Goal: Transaction & Acquisition: Register for event/course

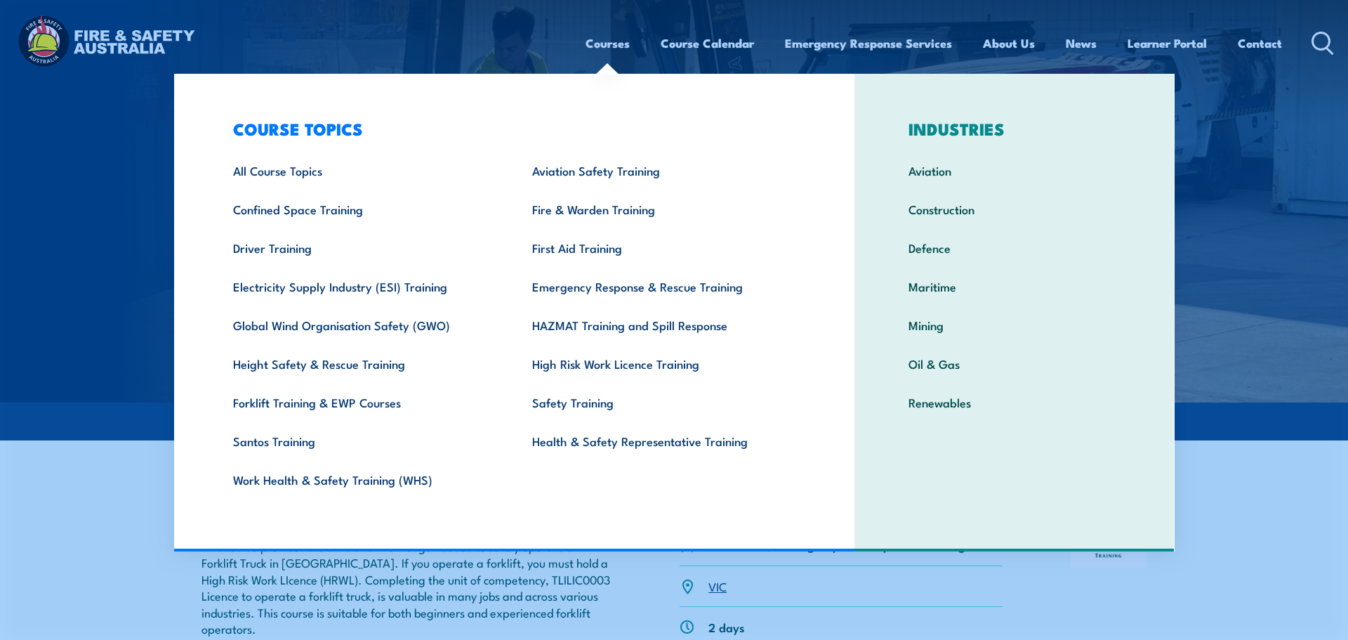
click at [617, 46] on link "Courses" at bounding box center [608, 43] width 44 height 37
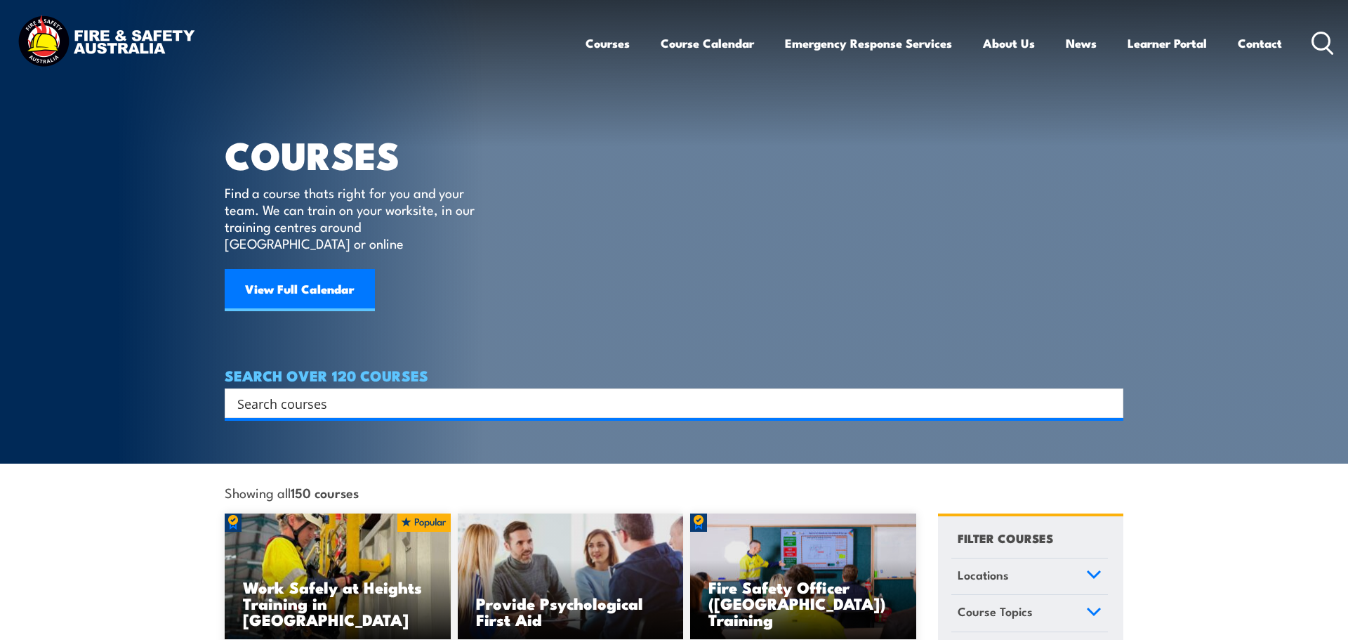
click at [509, 393] on input "Search input" at bounding box center [664, 403] width 855 height 21
type input "forklift"
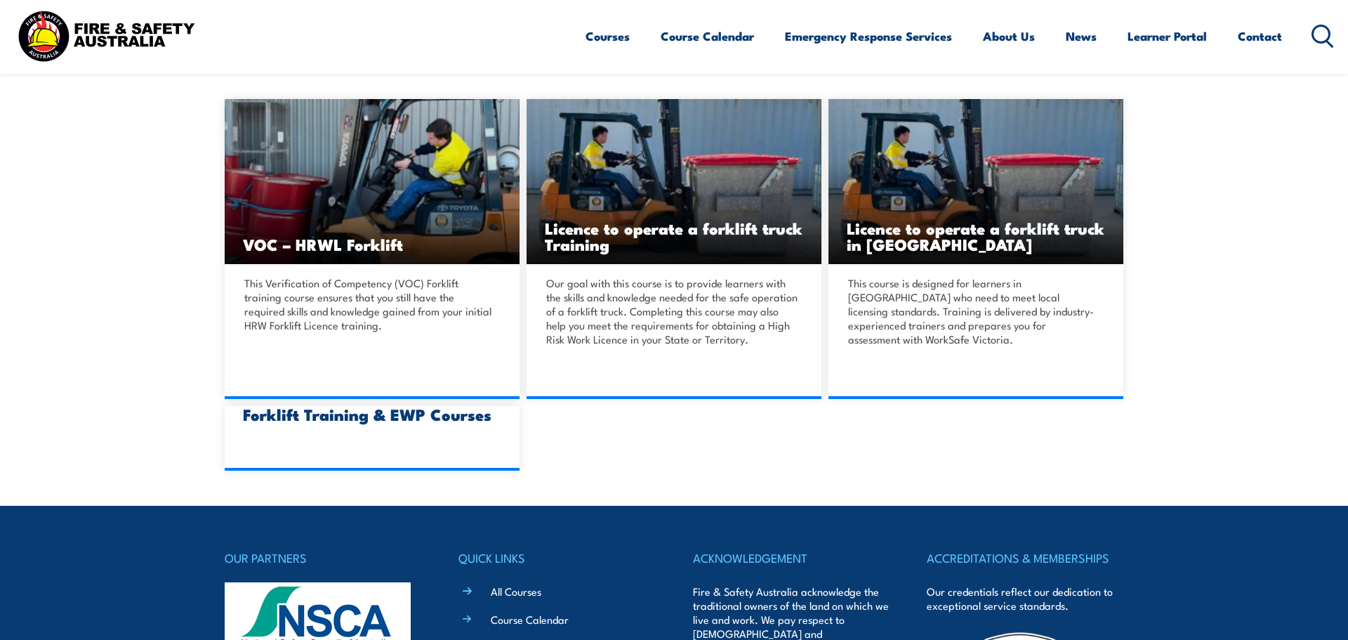
scroll to position [403, 0]
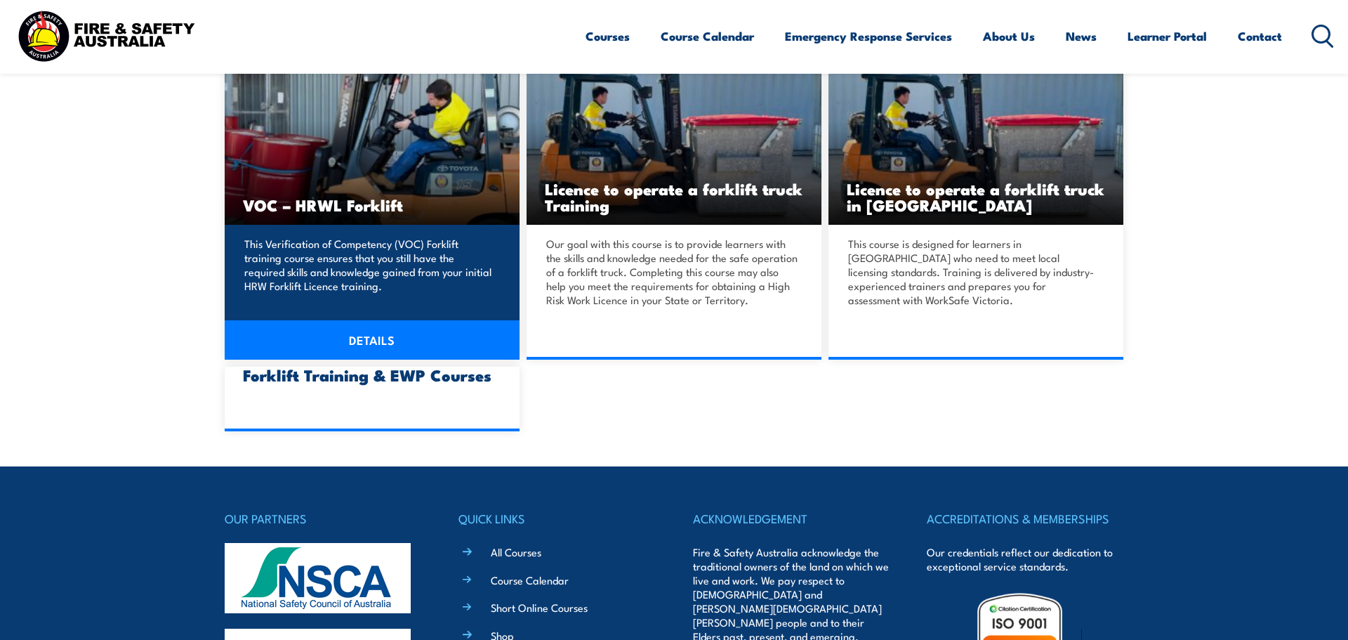
click at [291, 211] on h3 "VOC – HRWL Forklift" at bounding box center [372, 205] width 258 height 16
click at [394, 349] on link "DETAILS" at bounding box center [372, 339] width 295 height 39
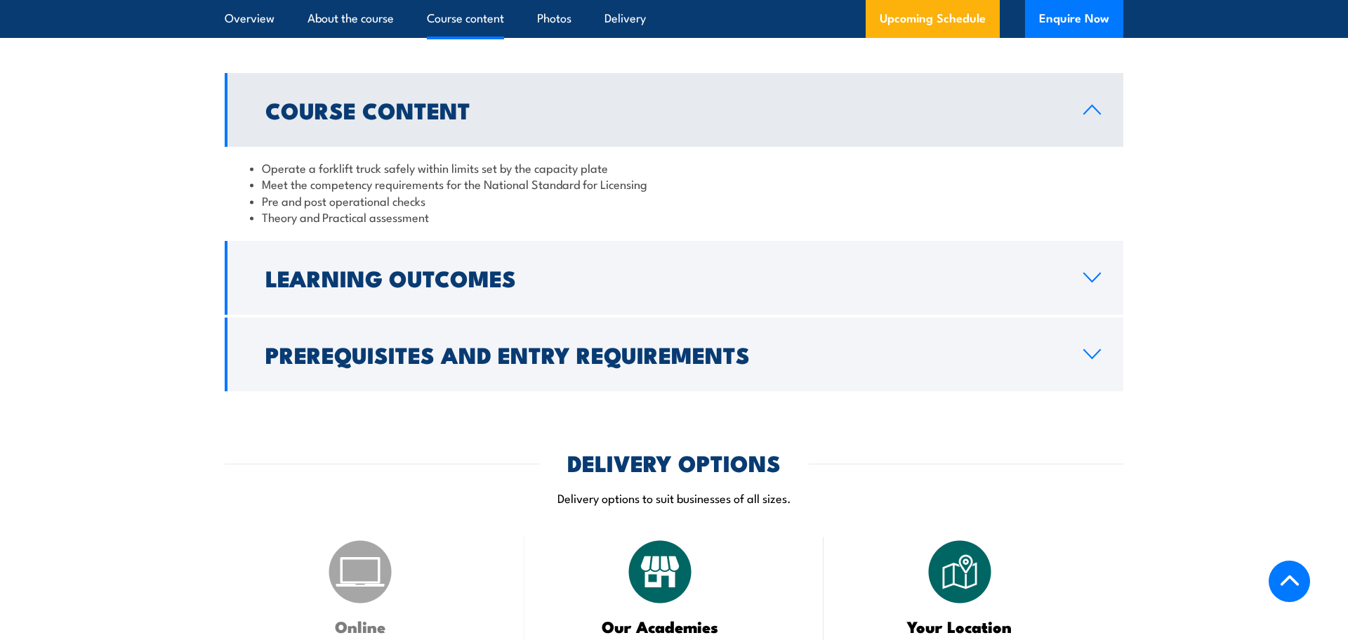
scroll to position [1164, 0]
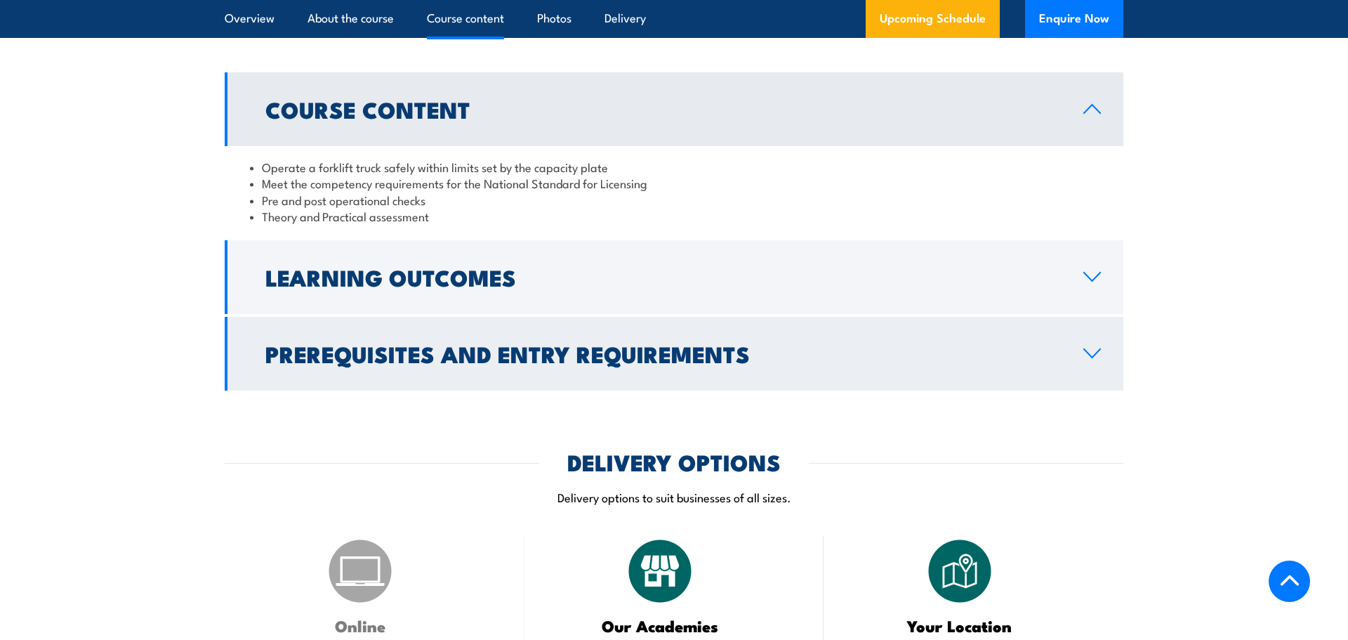
click at [478, 331] on link "Prerequisites and Entry Requirements" at bounding box center [674, 354] width 899 height 74
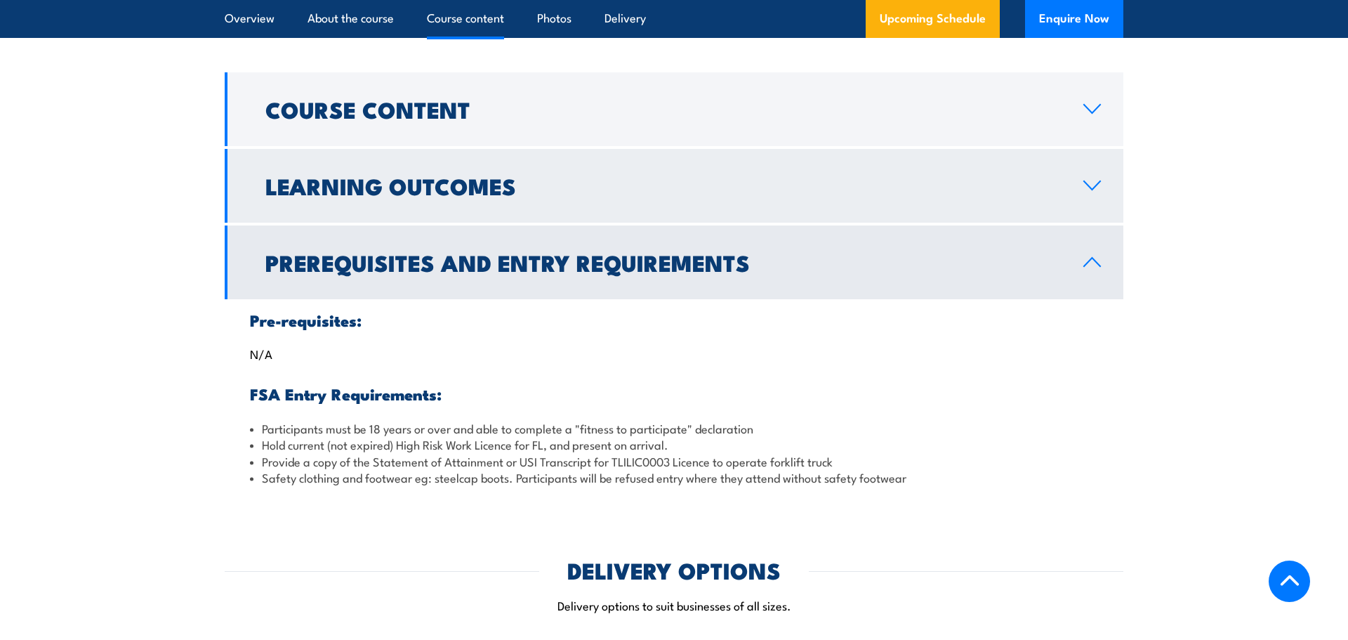
click at [472, 195] on h2 "Learning Outcomes" at bounding box center [663, 186] width 796 height 20
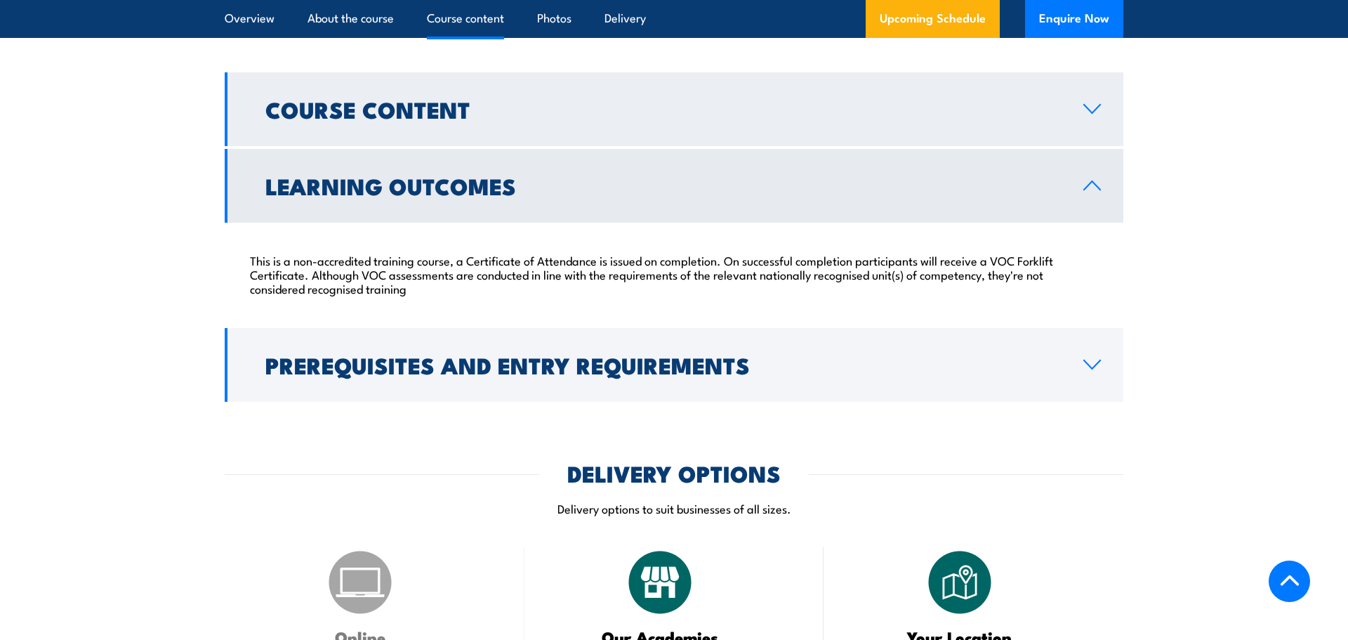
click at [456, 118] on h2 "Course Content" at bounding box center [663, 109] width 796 height 20
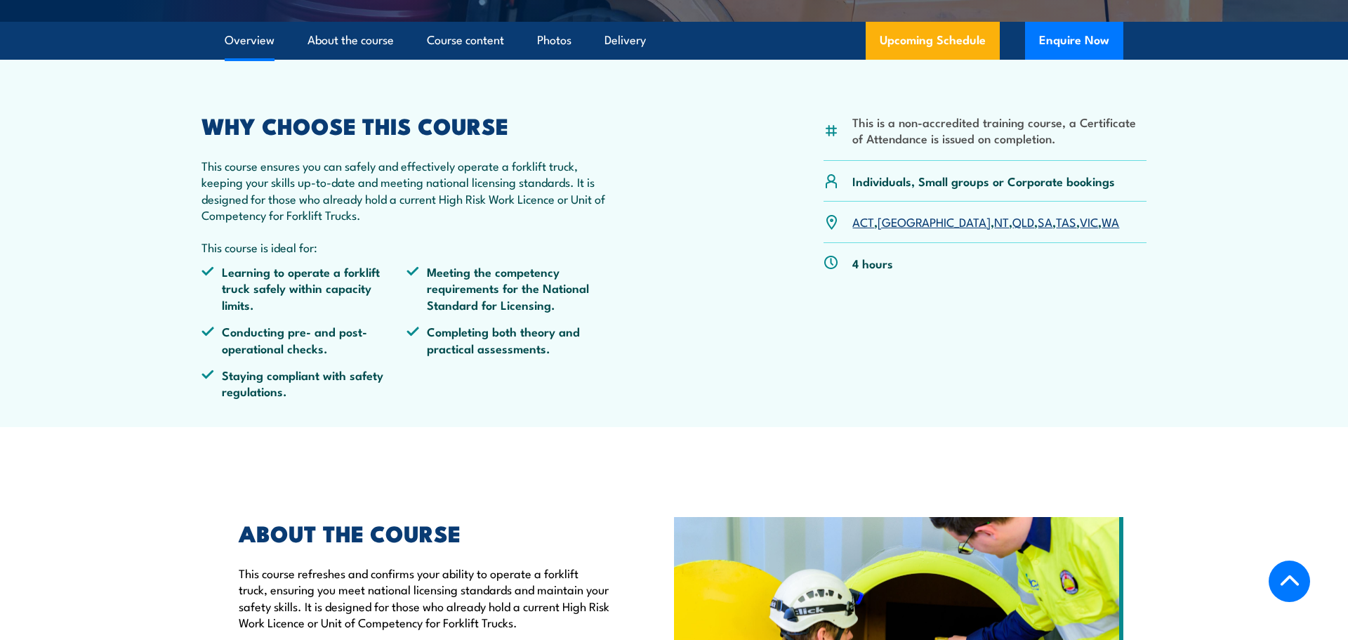
scroll to position [257, 0]
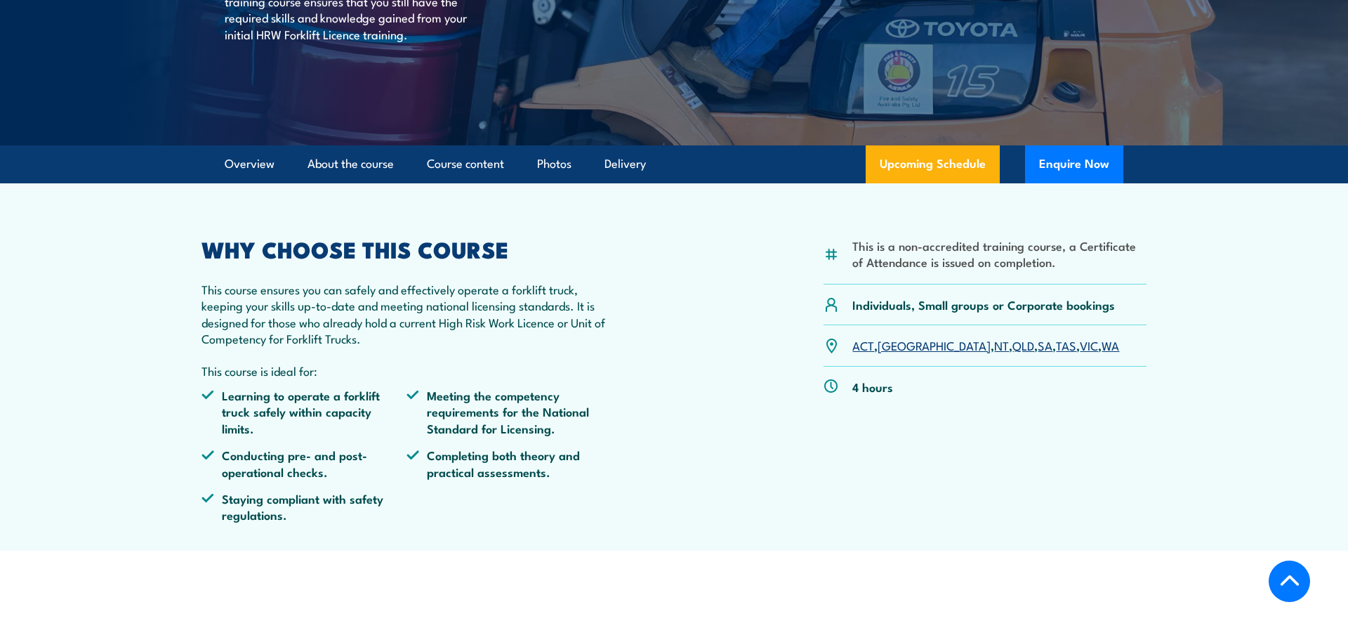
click at [1080, 350] on link "VIC" at bounding box center [1089, 344] width 18 height 17
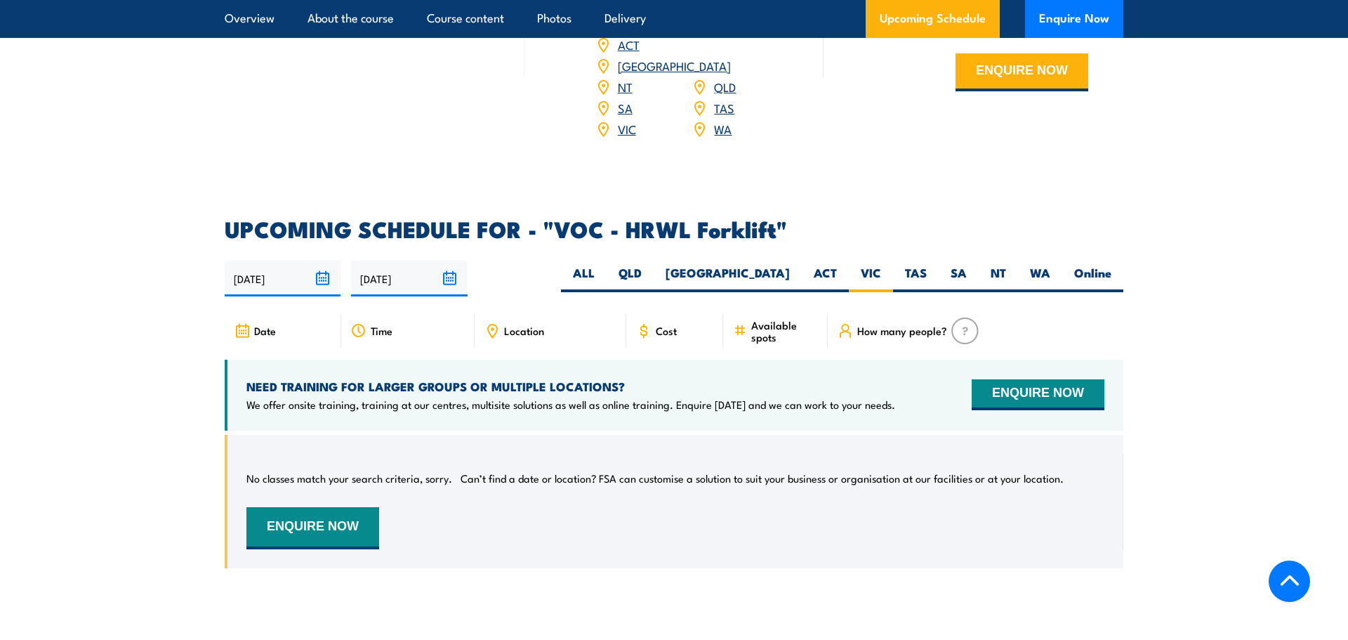
scroll to position [1959, 0]
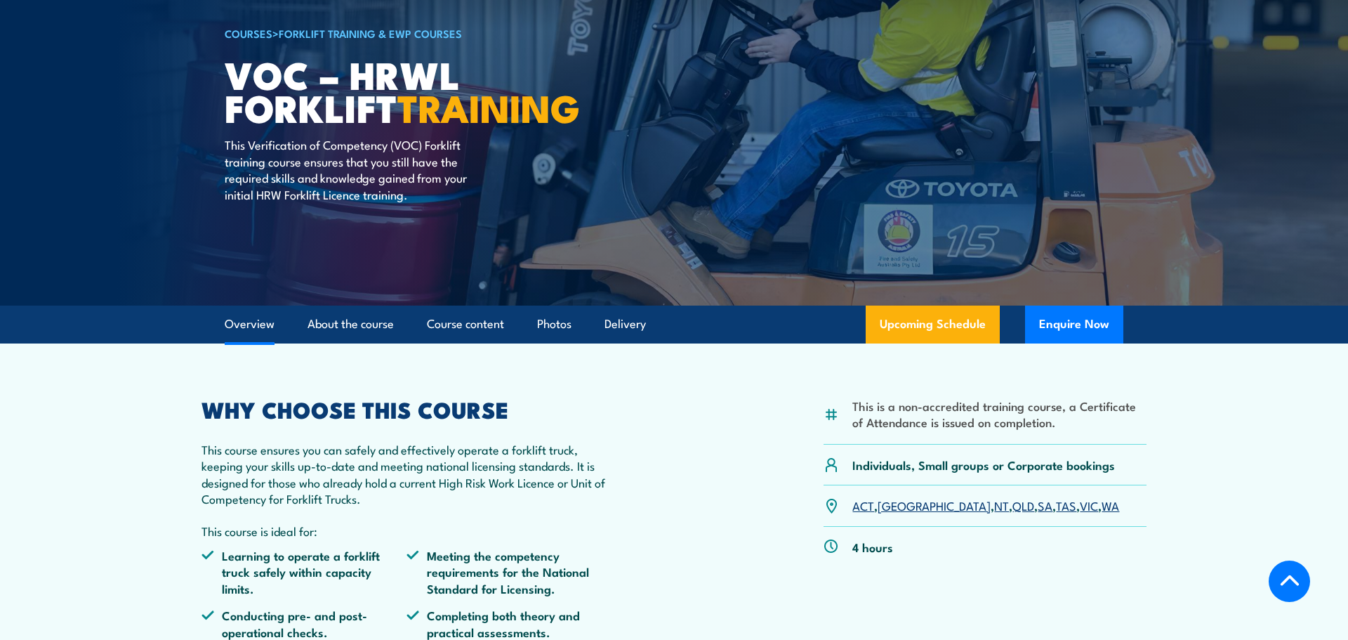
scroll to position [347, 0]
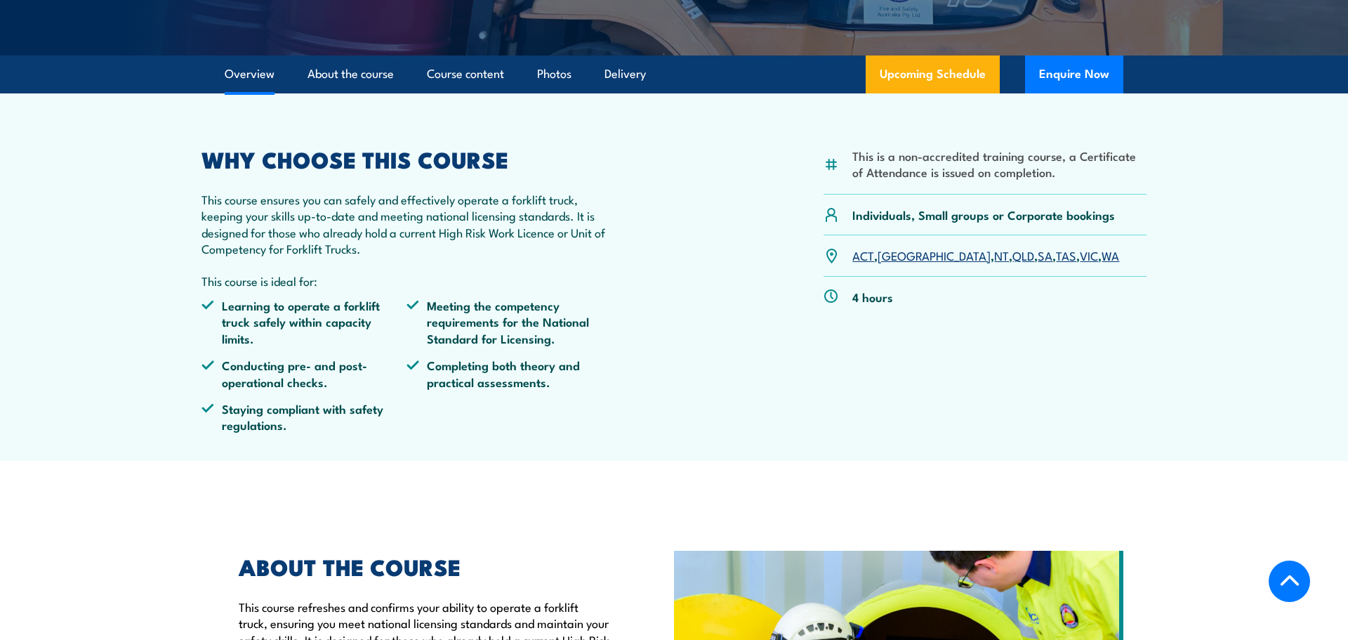
click at [1080, 258] on link "VIC" at bounding box center [1089, 254] width 18 height 17
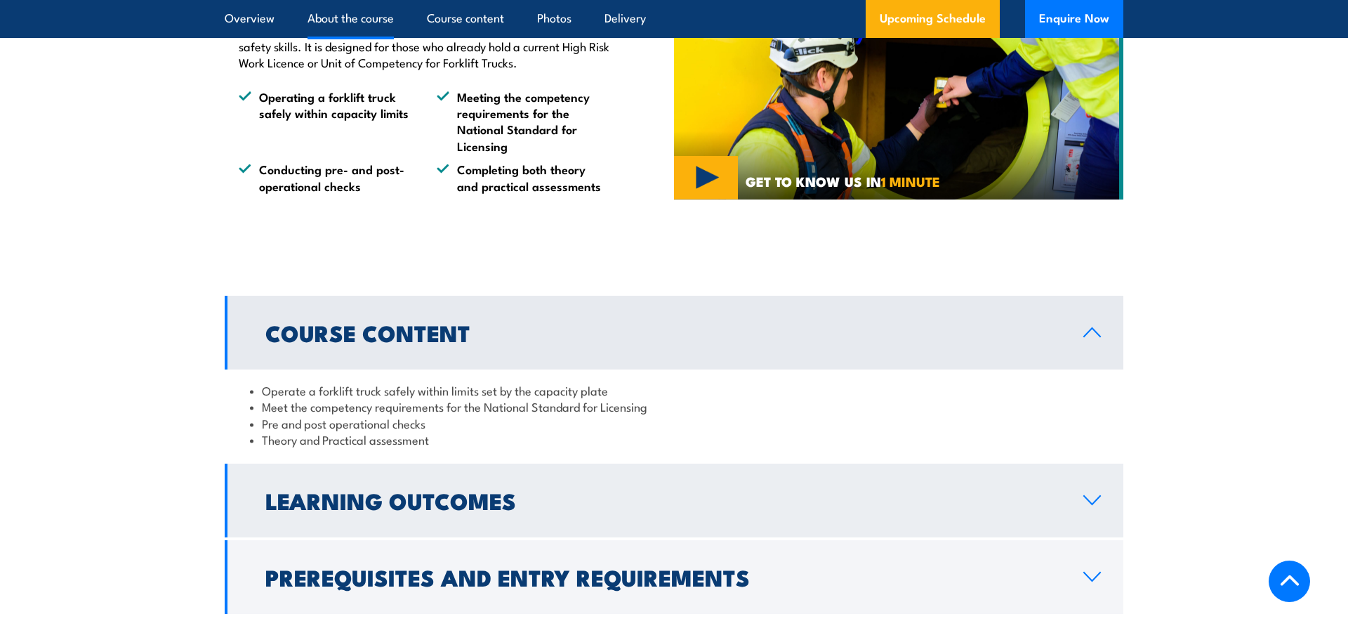
click at [626, 490] on h2 "Learning Outcomes" at bounding box center [663, 500] width 796 height 20
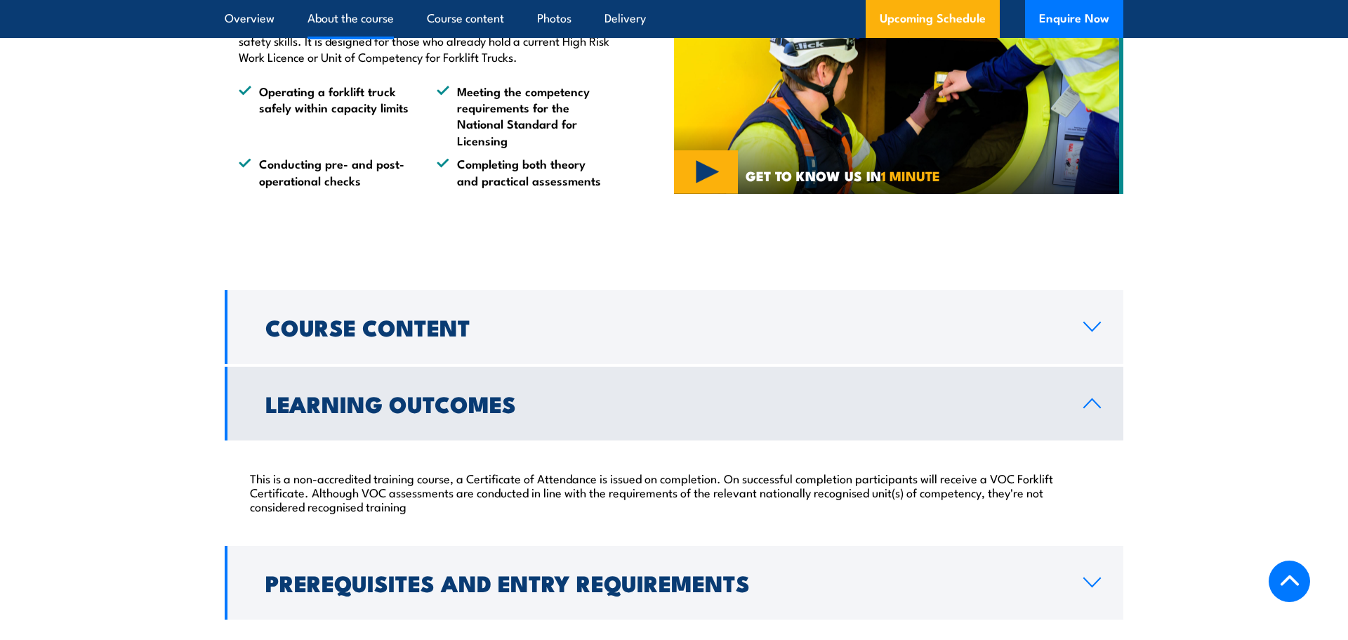
scroll to position [947, 0]
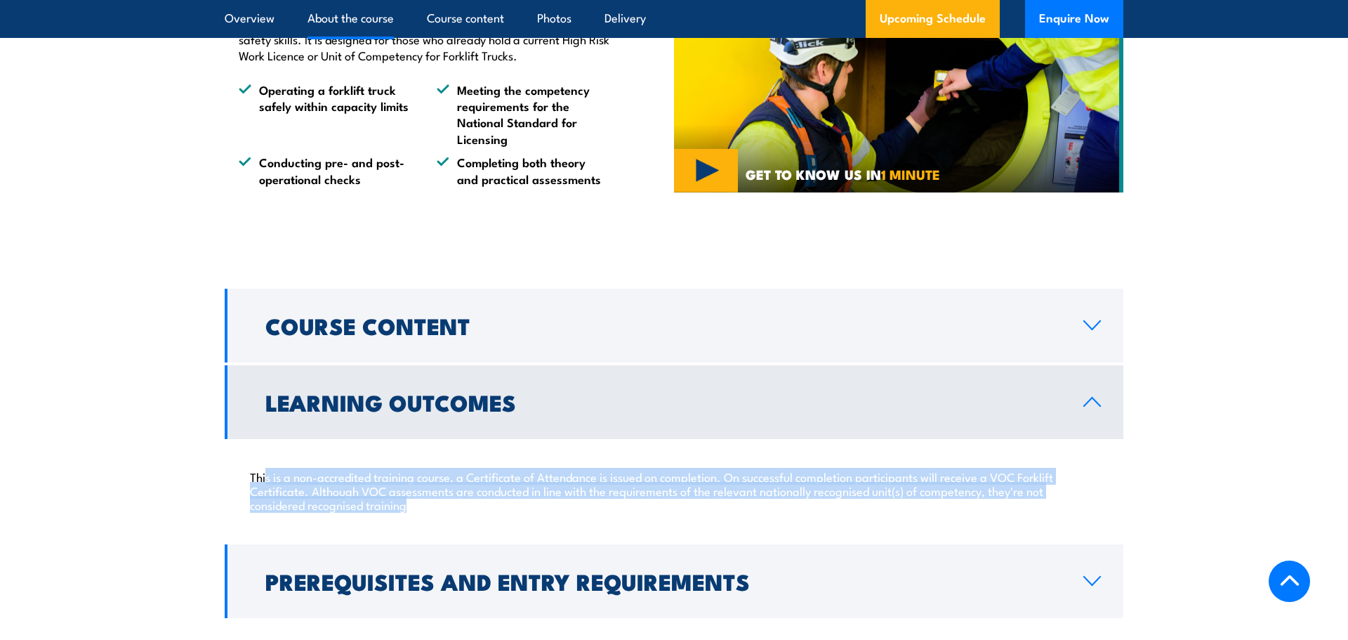
drag, startPoint x: 404, startPoint y: 505, endPoint x: 265, endPoint y: 483, distance: 141.4
click at [265, 483] on p "This is a non-accredited training course, a Certificate of Attendance is issued…" at bounding box center [674, 490] width 848 height 42
click at [621, 513] on div "This is a non-accredited training course, a Certificate of Attendance is issued…" at bounding box center [674, 490] width 899 height 103
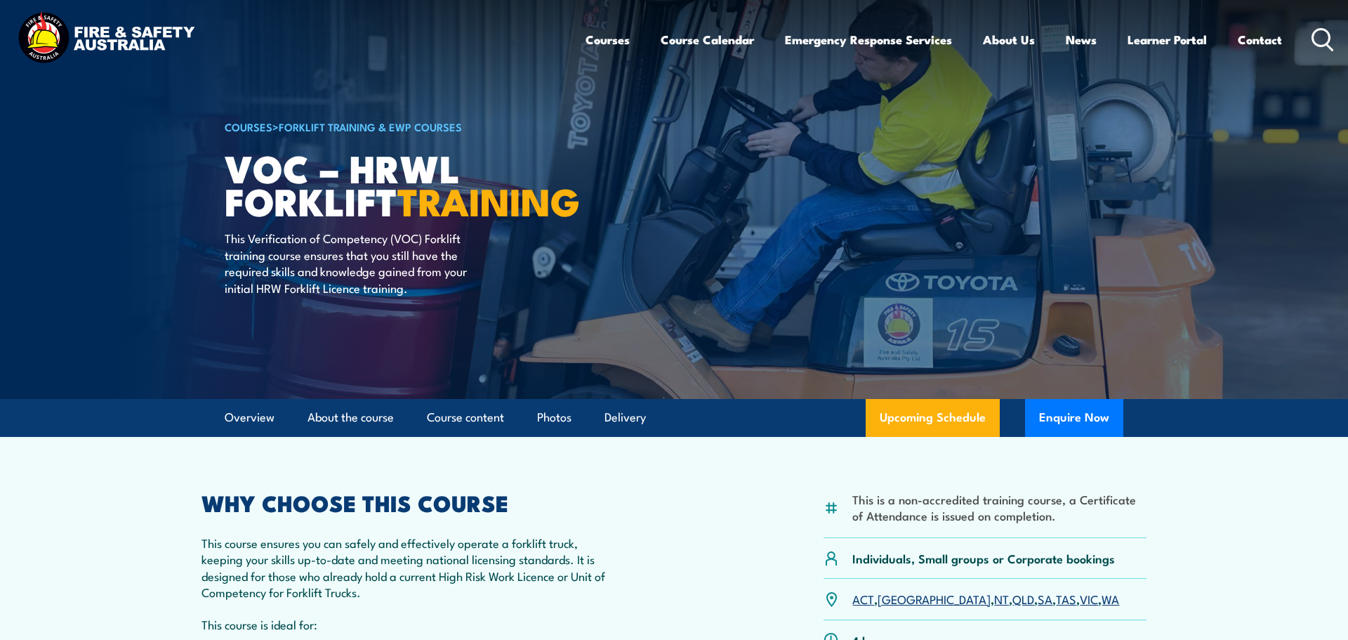
scroll to position [0, 0]
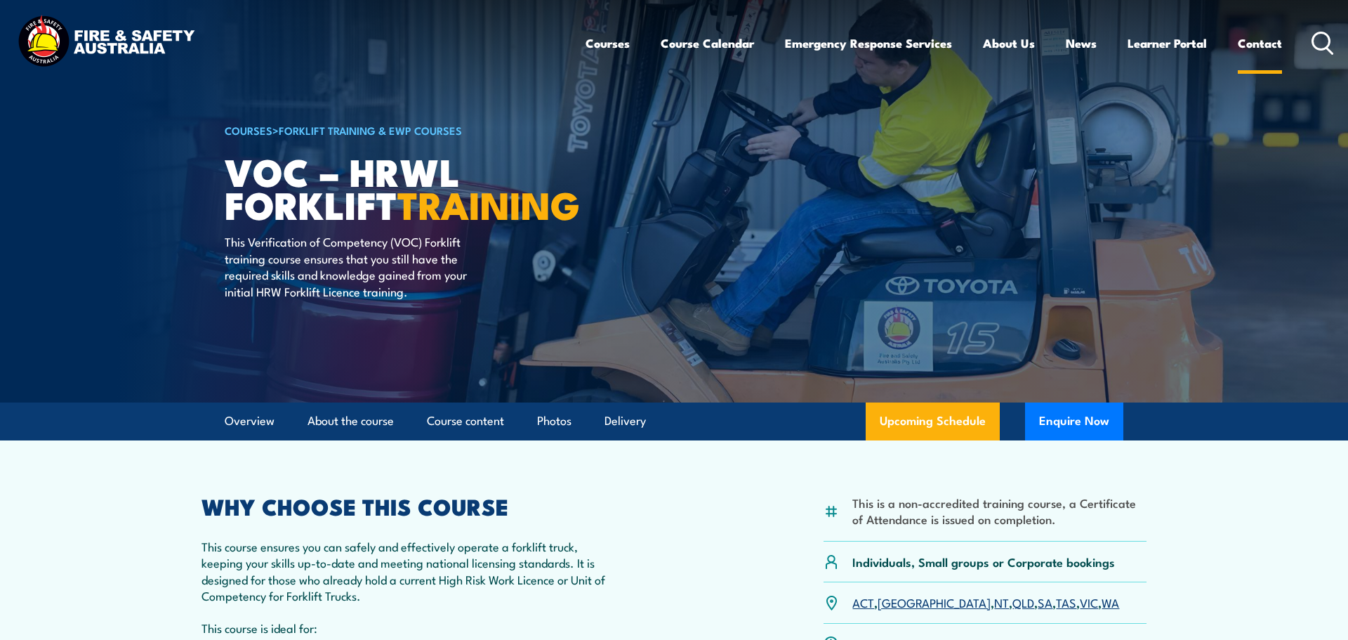
click at [1249, 48] on link "Contact" at bounding box center [1260, 43] width 44 height 37
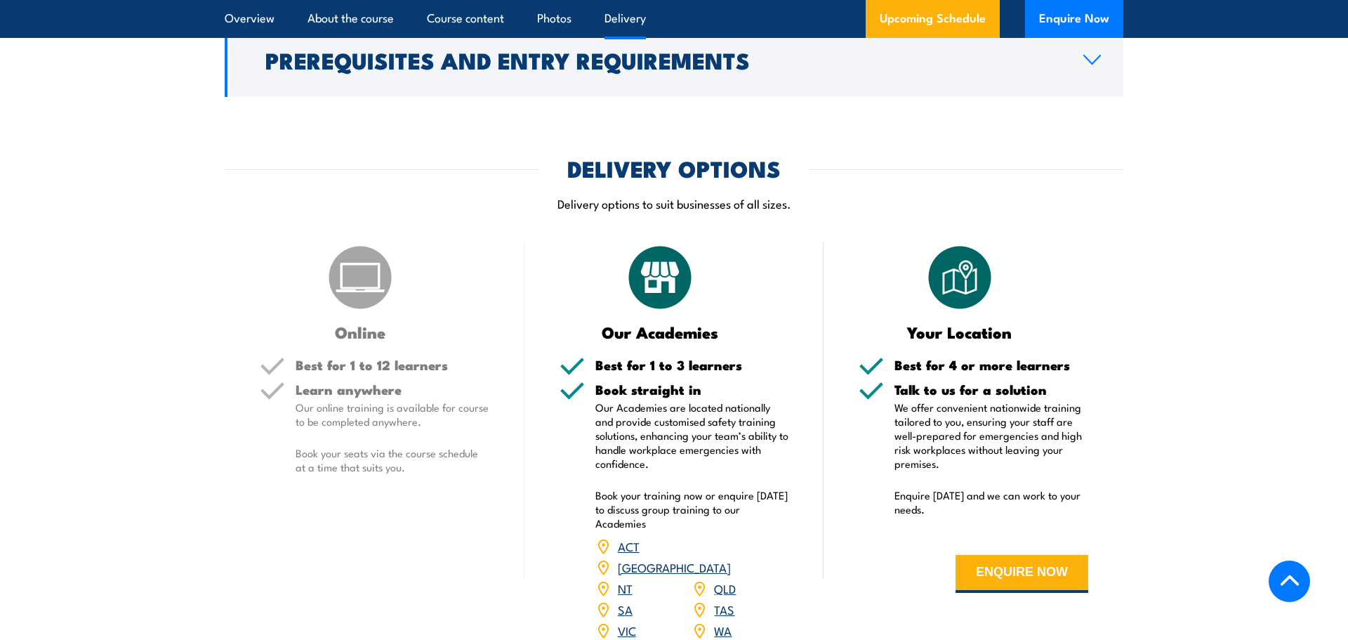
scroll to position [1697, 0]
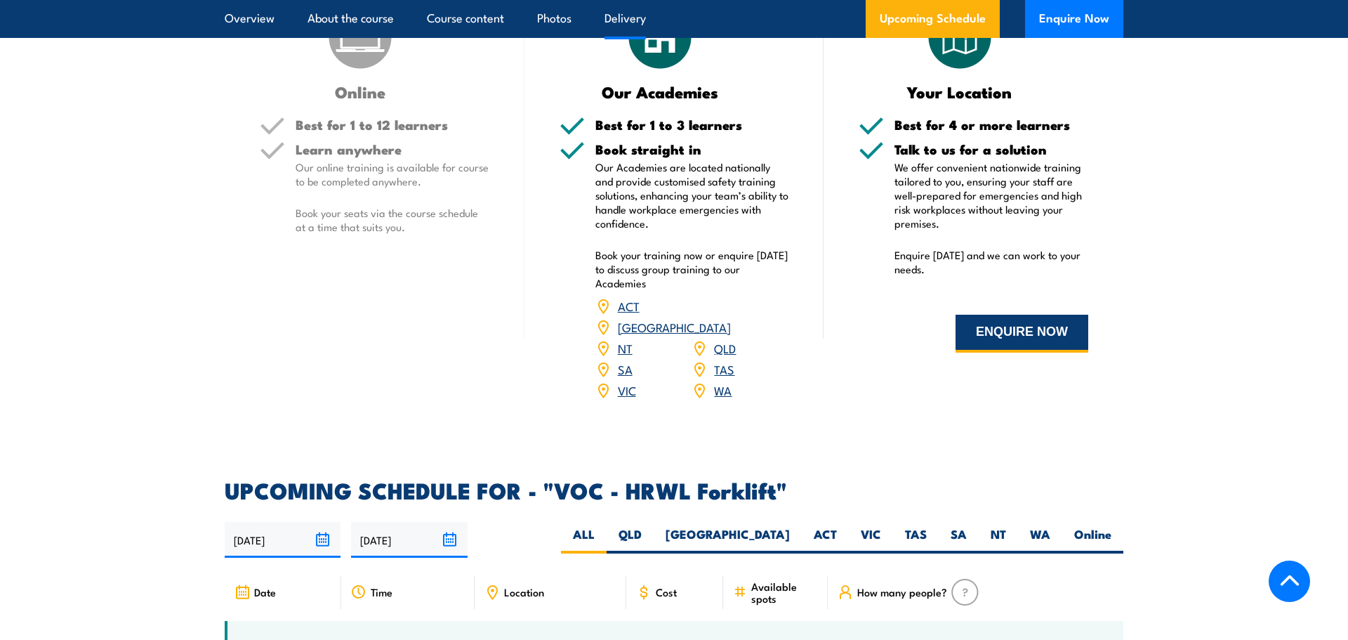
click at [1048, 334] on button "ENQUIRE NOW" at bounding box center [1022, 334] width 133 height 38
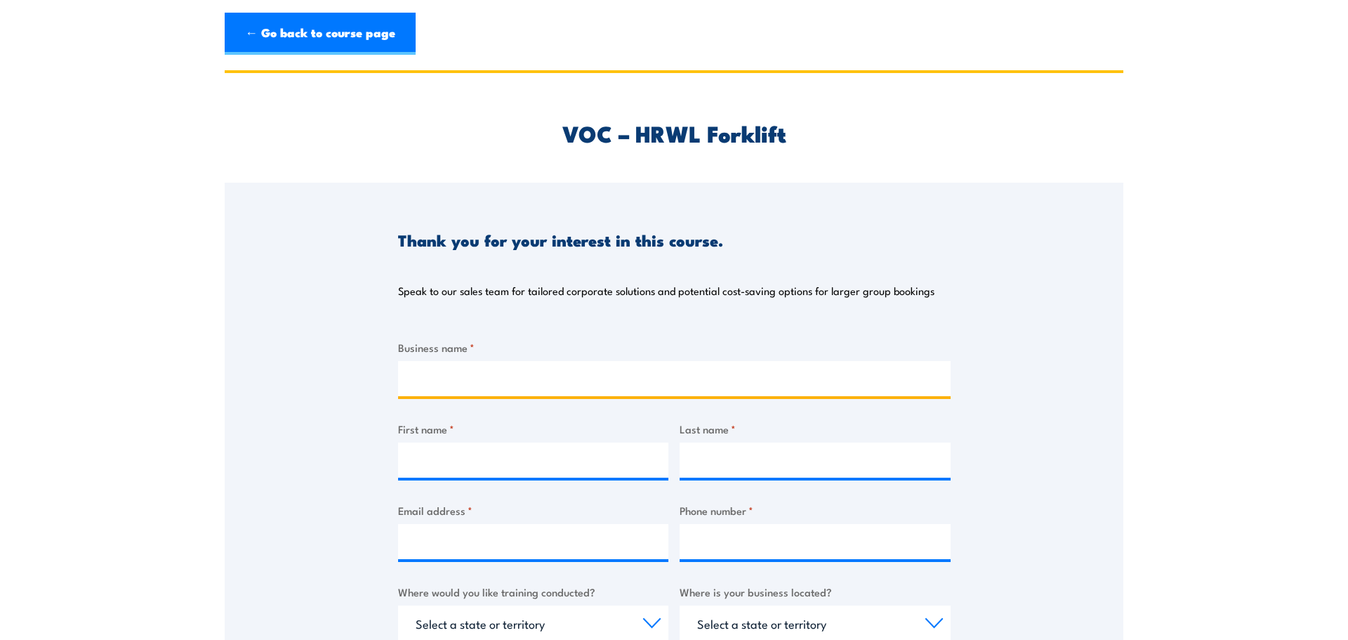
click at [615, 376] on input "Business name *" at bounding box center [674, 378] width 553 height 35
type input "Veolia"
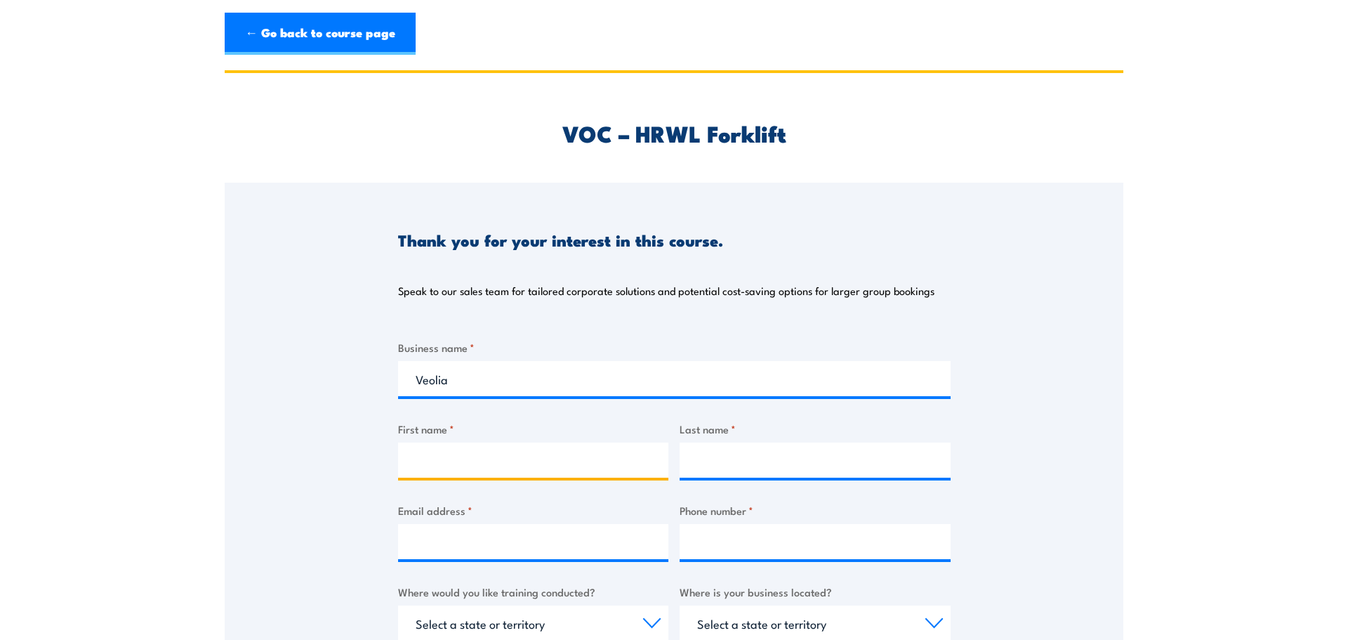
type input "Michael"
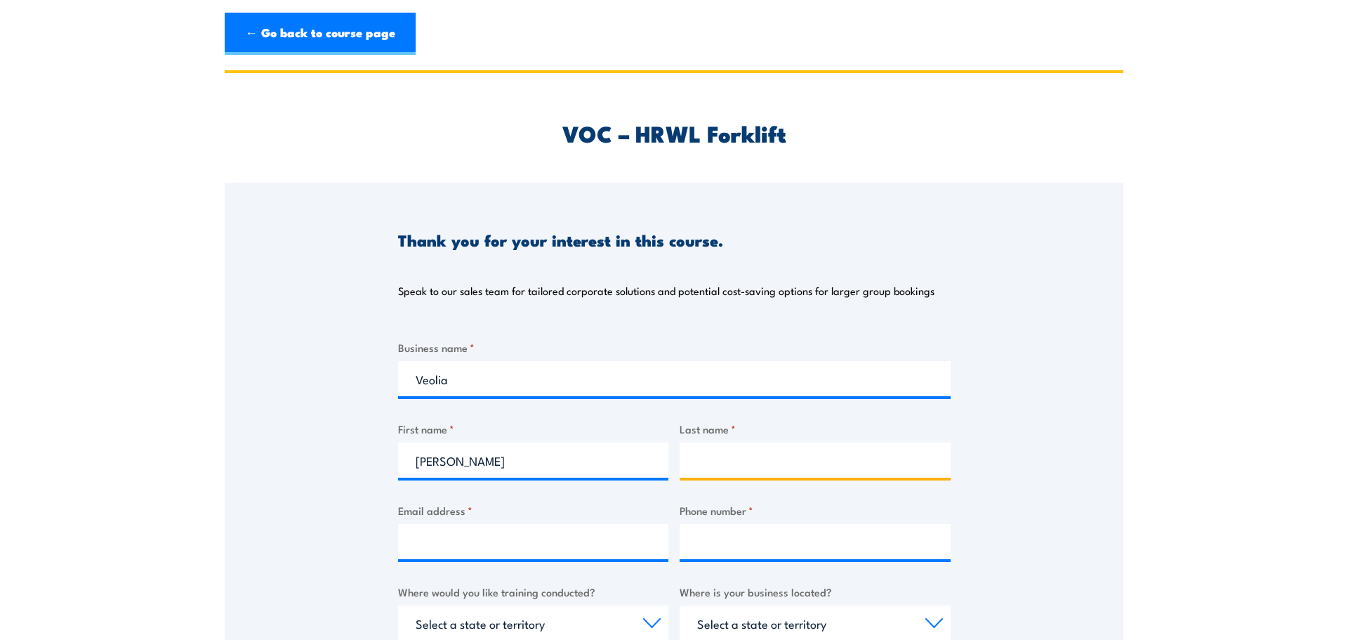
type input "Thompson"
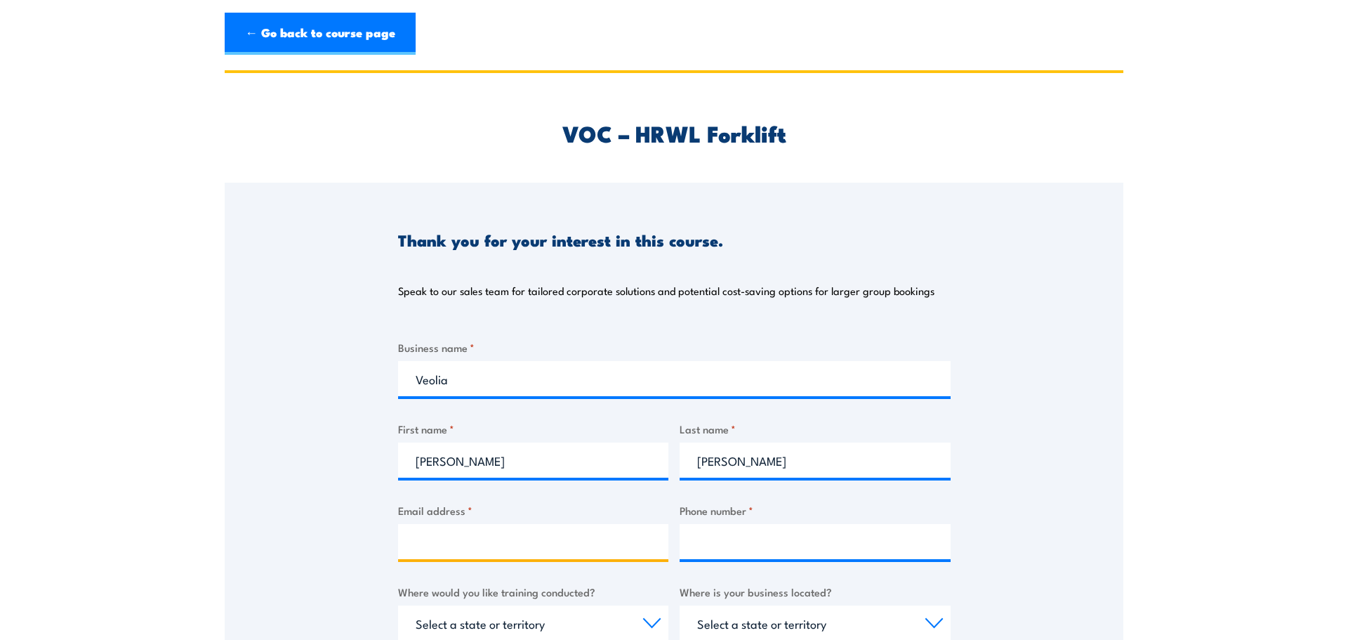
type input "michael.thompson1@veolia.com"
type input "0447086700"
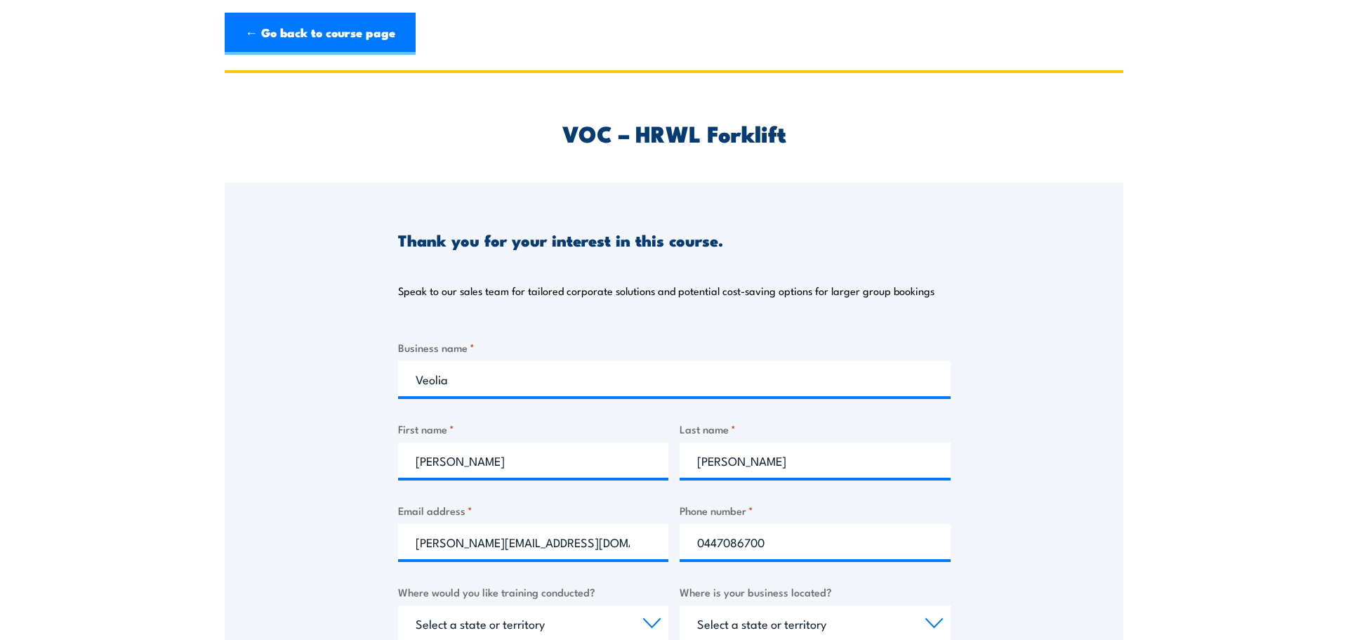
select select "VIC"
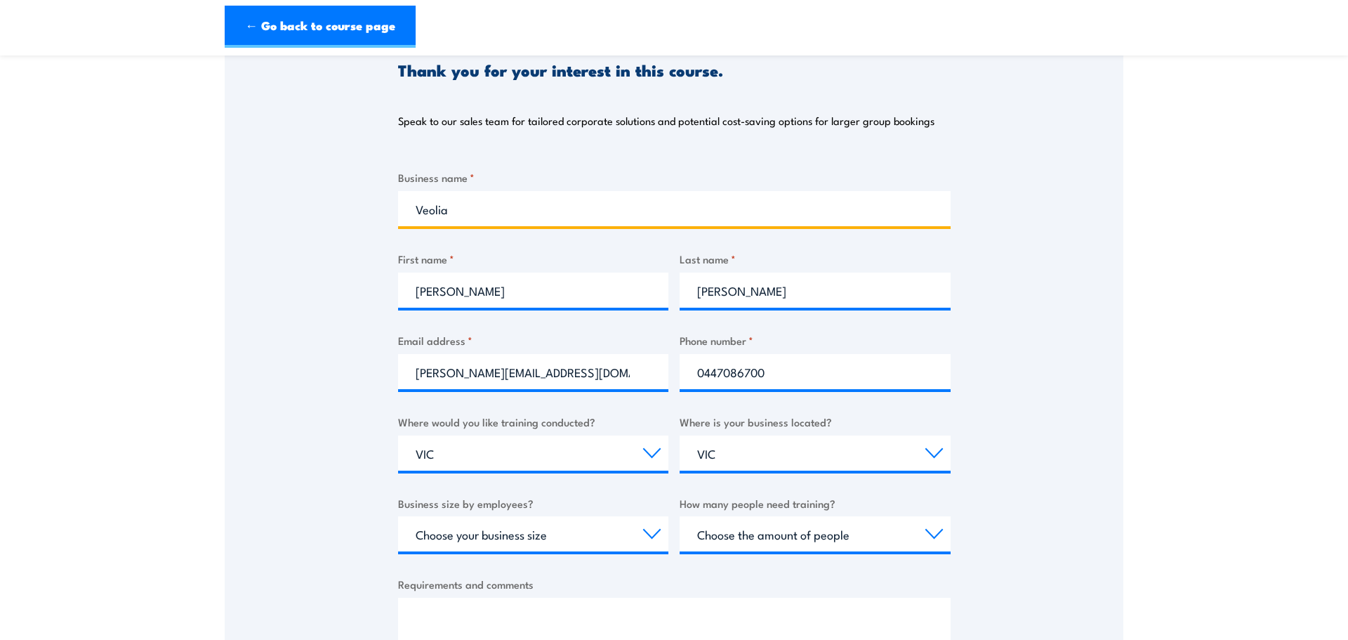
scroll to position [245, 0]
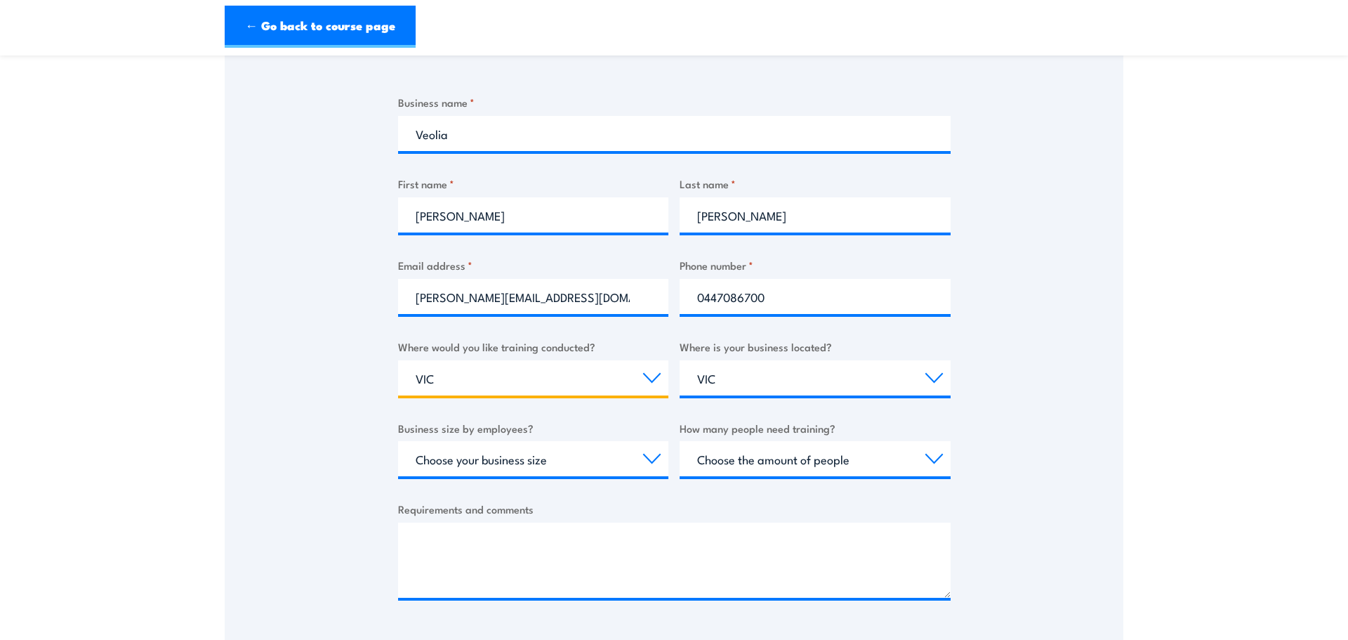
click at [441, 377] on select "Select a state or territory Nationally - multiple locations QLD NSW VIC SA ACT …" at bounding box center [533, 377] width 271 height 35
click at [256, 379] on div "Thank you for your interest in this course. Speak to our sales team for tailore…" at bounding box center [674, 289] width 899 height 702
click at [419, 372] on select "Select a state or territory Nationally - multiple locations QLD NSW VIC SA ACT …" at bounding box center [533, 377] width 271 height 35
click at [449, 379] on select "Select a state or territory Nationally - multiple locations QLD NSW VIC SA ACT …" at bounding box center [533, 377] width 271 height 35
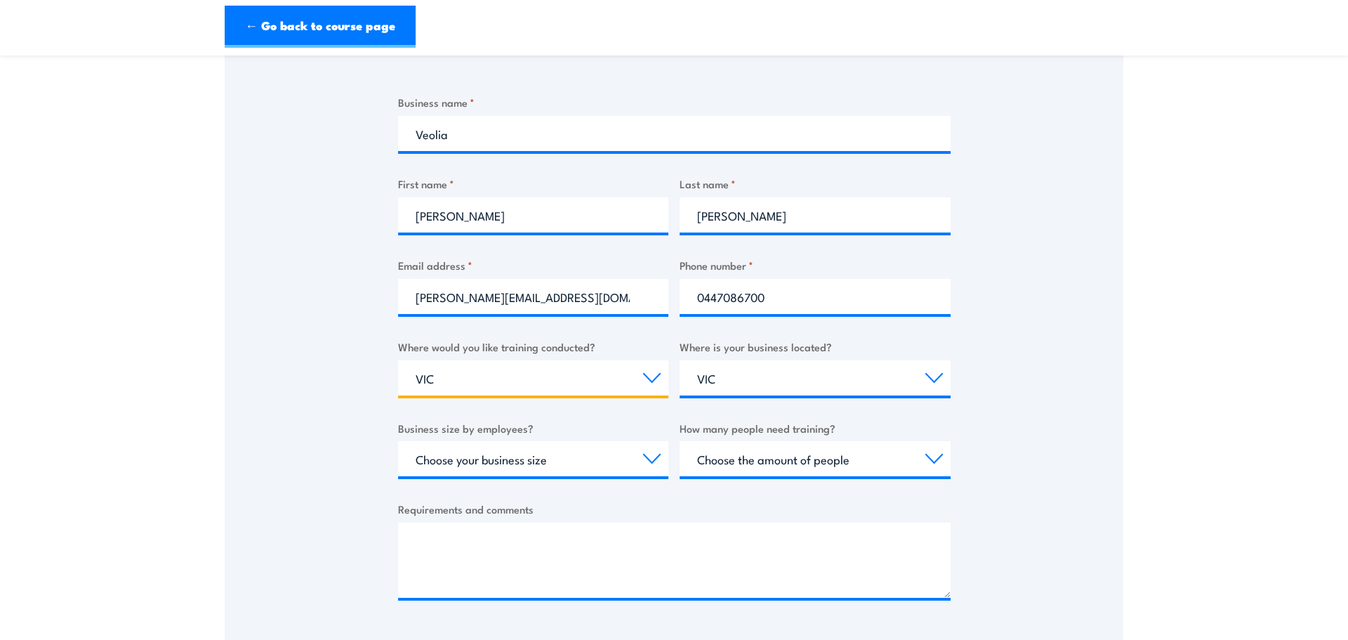
click at [449, 379] on select "Select a state or territory Nationally - multiple locations QLD NSW VIC SA ACT …" at bounding box center [533, 377] width 271 height 35
click at [784, 379] on select "Select a state or territory QLD NSW VIC SA ACT WA TAS NT" at bounding box center [815, 377] width 271 height 35
click at [521, 459] on select "Choose your business size 1 to 19 20 to 199 200+" at bounding box center [533, 458] width 271 height 35
select select "20 to 199"
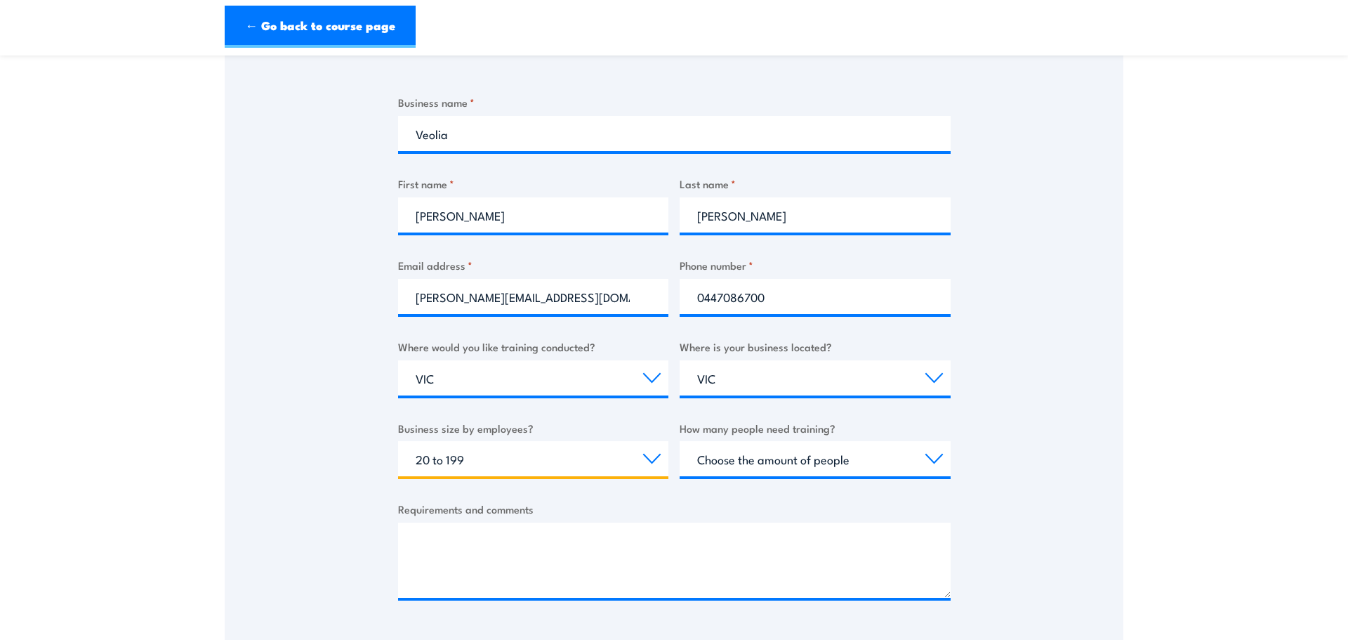
click at [398, 441] on select "Choose your business size 1 to 19 20 to 199 200+" at bounding box center [533, 458] width 271 height 35
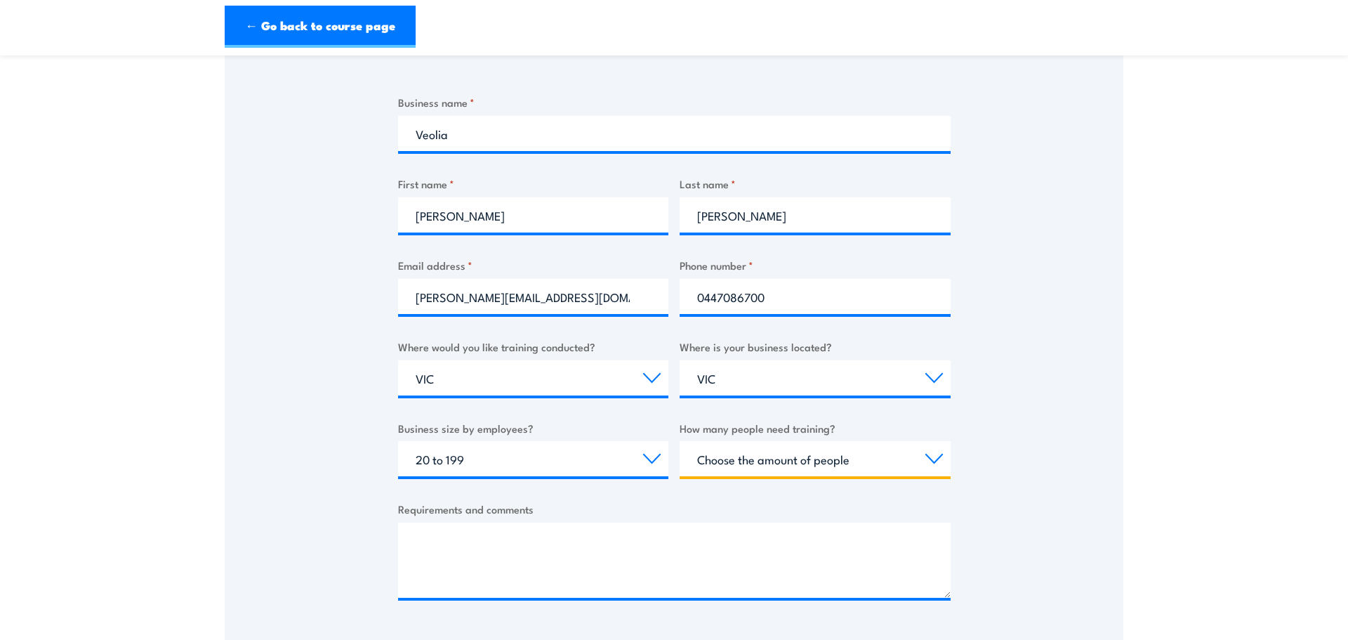
click at [754, 471] on select "Choose the amount of people 1 to 4 5 to 19 20+" at bounding box center [815, 458] width 271 height 35
select select "1 to 4"
click at [680, 441] on select "Choose the amount of people 1 to 4 5 to 19 20+" at bounding box center [815, 458] width 271 height 35
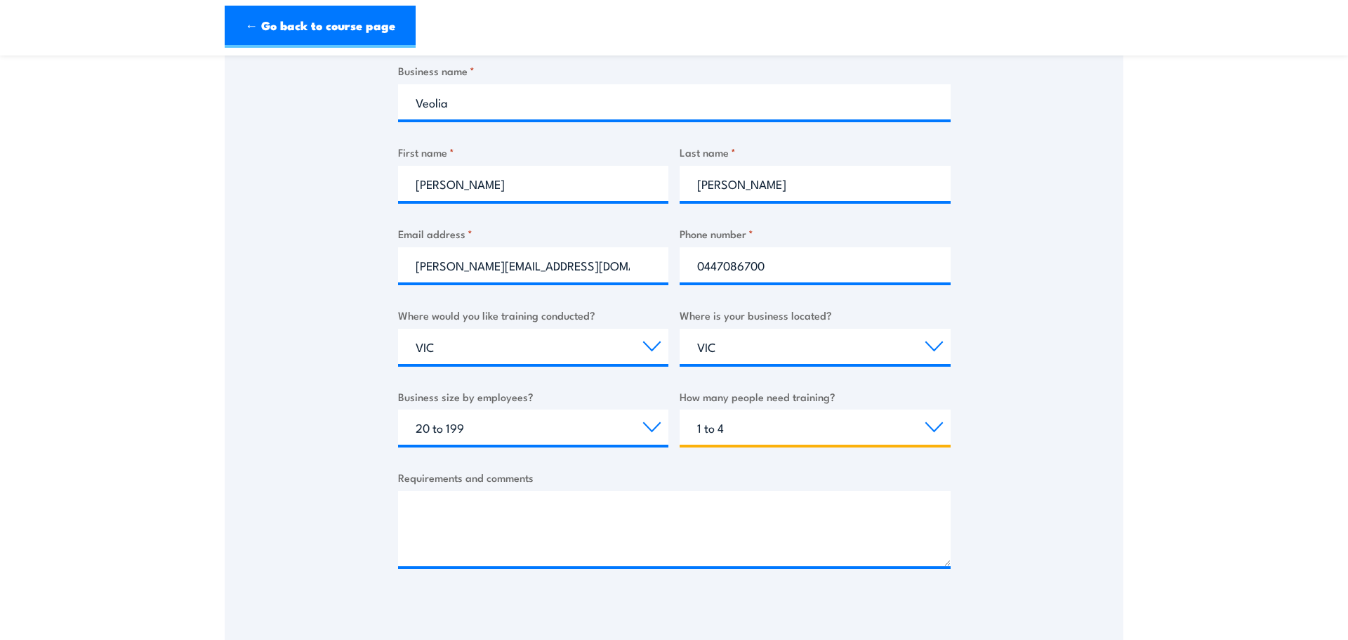
scroll to position [409, 0]
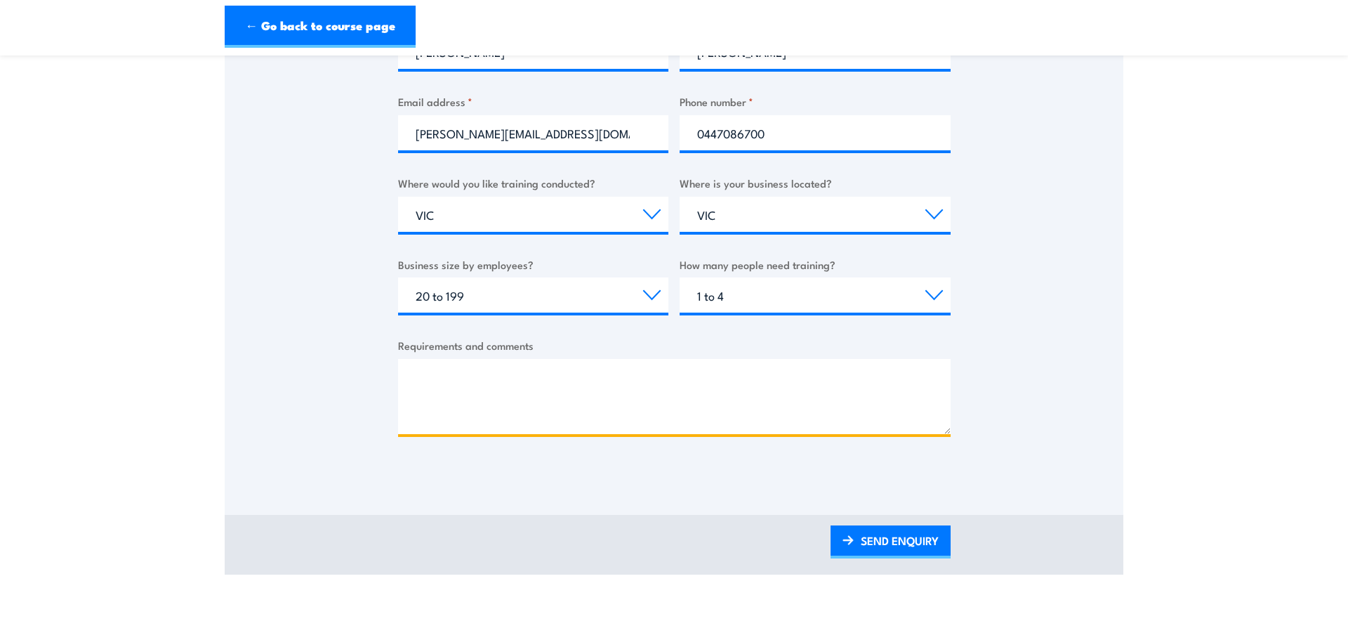
click at [412, 373] on textarea "Requirements and comments" at bounding box center [674, 396] width 553 height 75
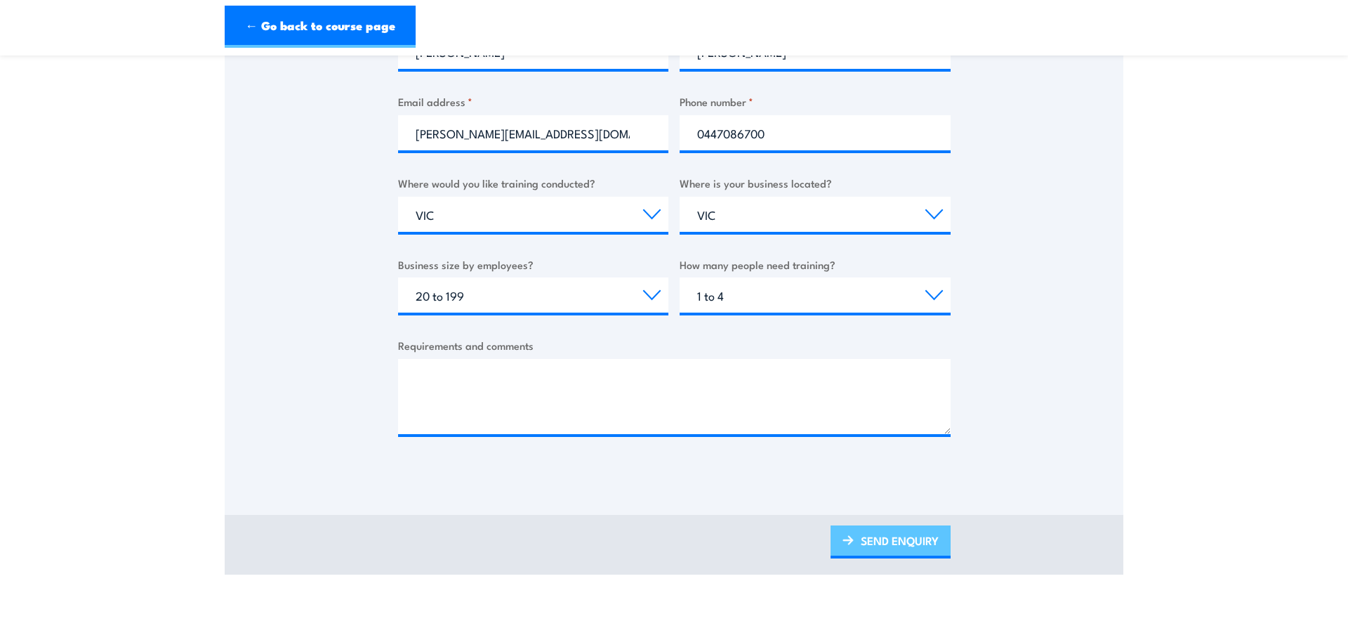
click at [855, 539] on link "SEND ENQUIRY" at bounding box center [891, 541] width 120 height 33
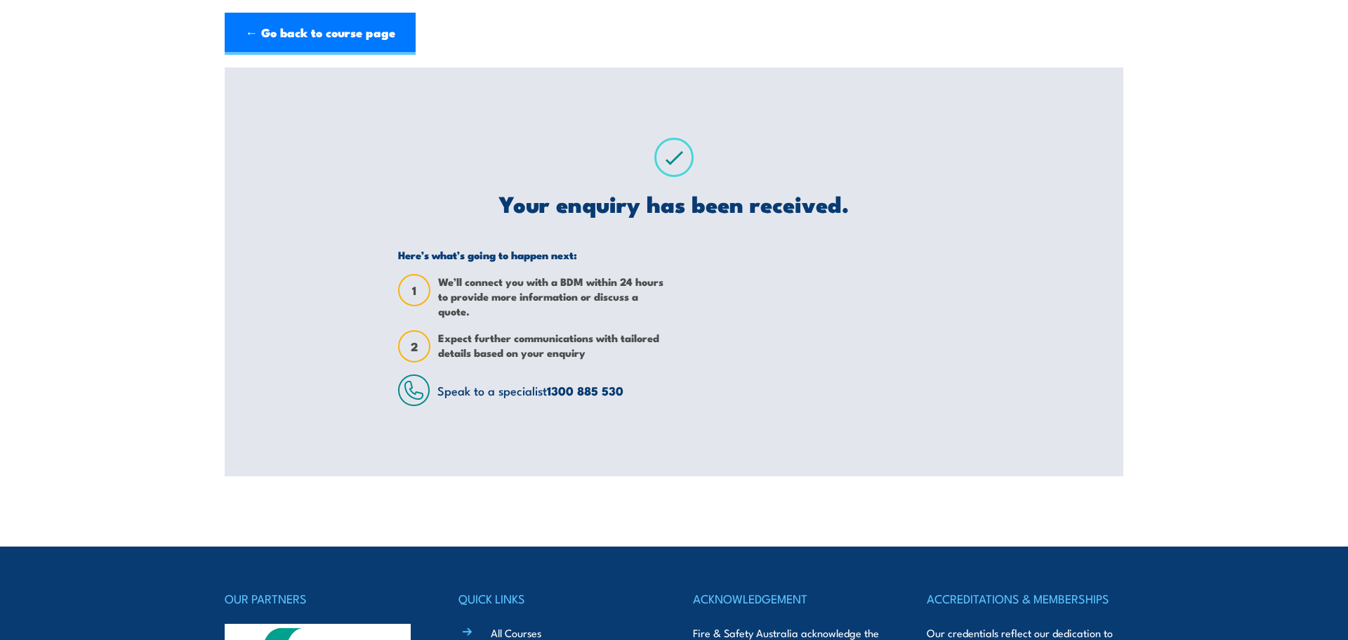
scroll to position [0, 0]
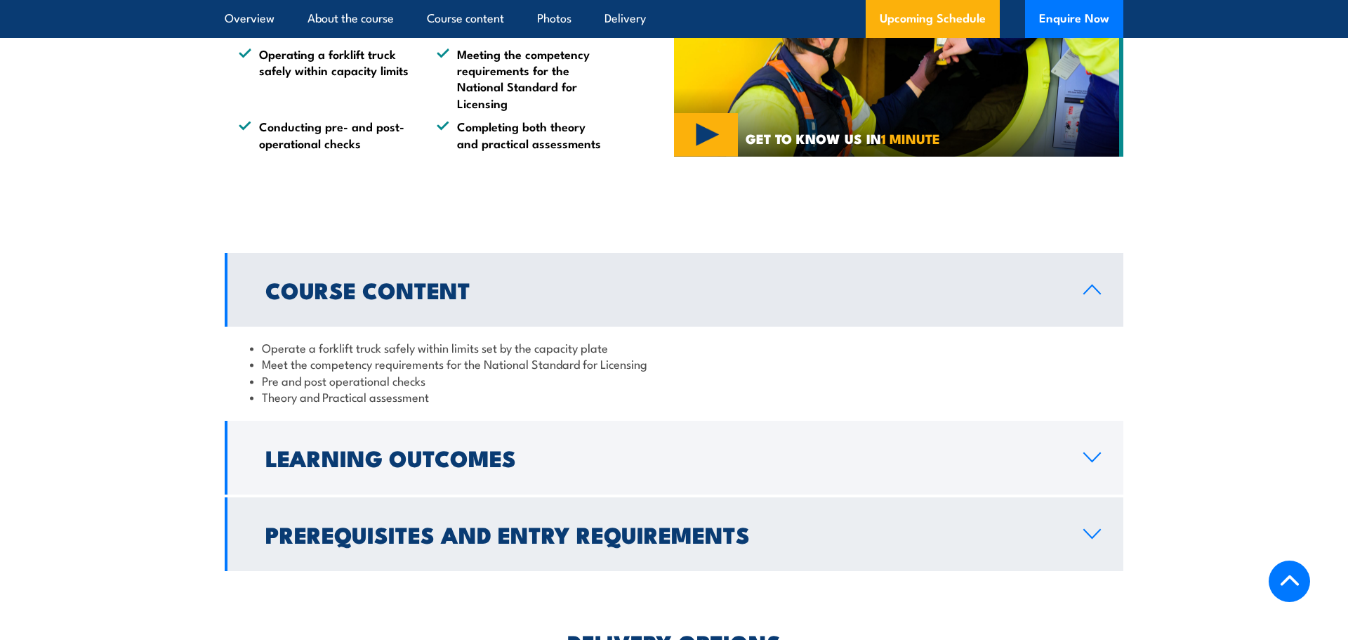
scroll to position [878, 0]
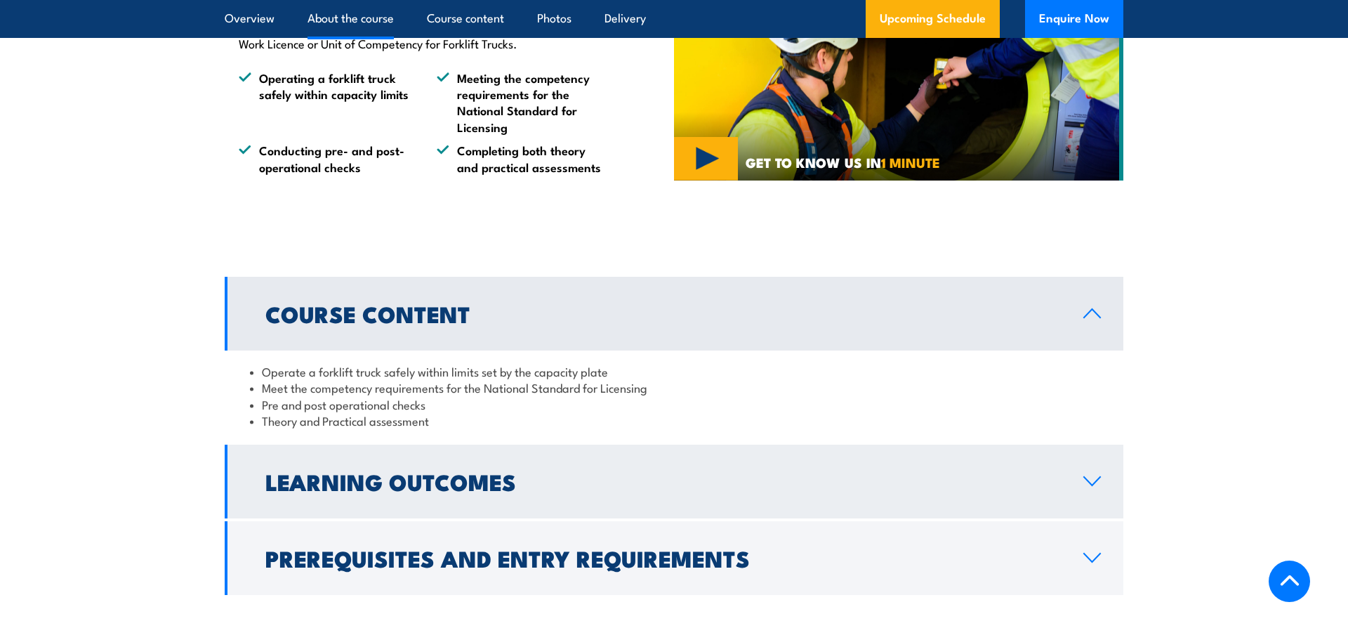
click at [627, 475] on h2 "Learning Outcomes" at bounding box center [663, 481] width 796 height 20
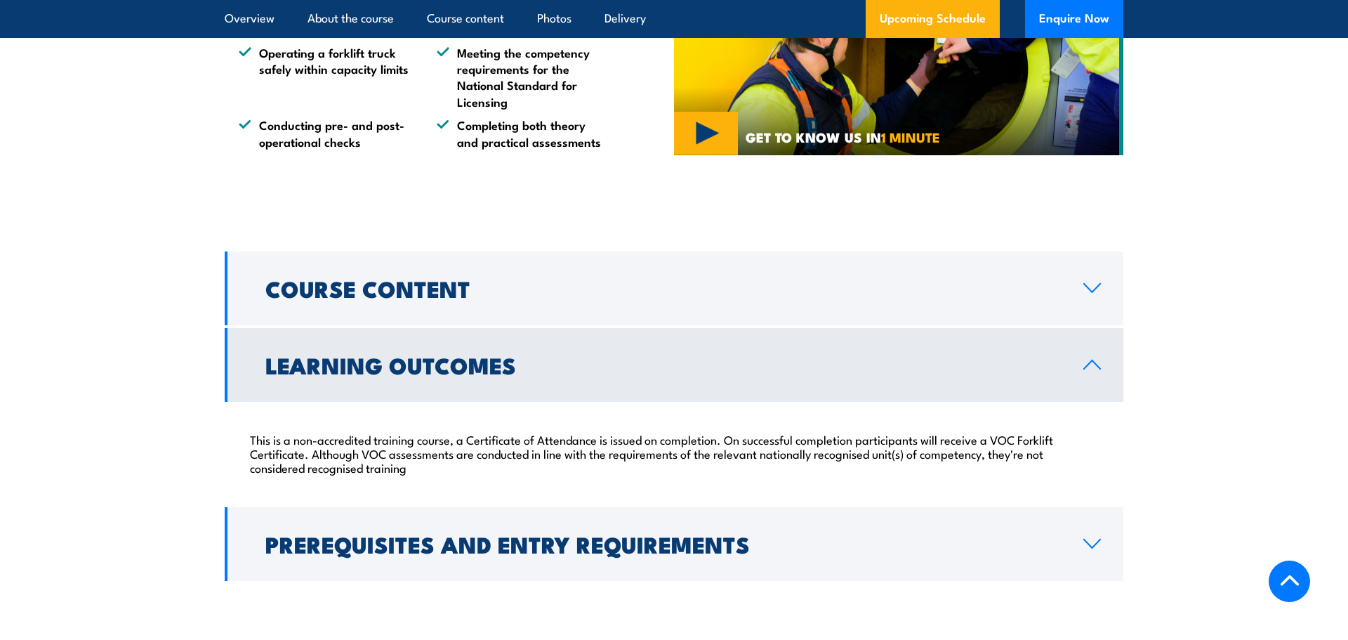
scroll to position [1011, 0]
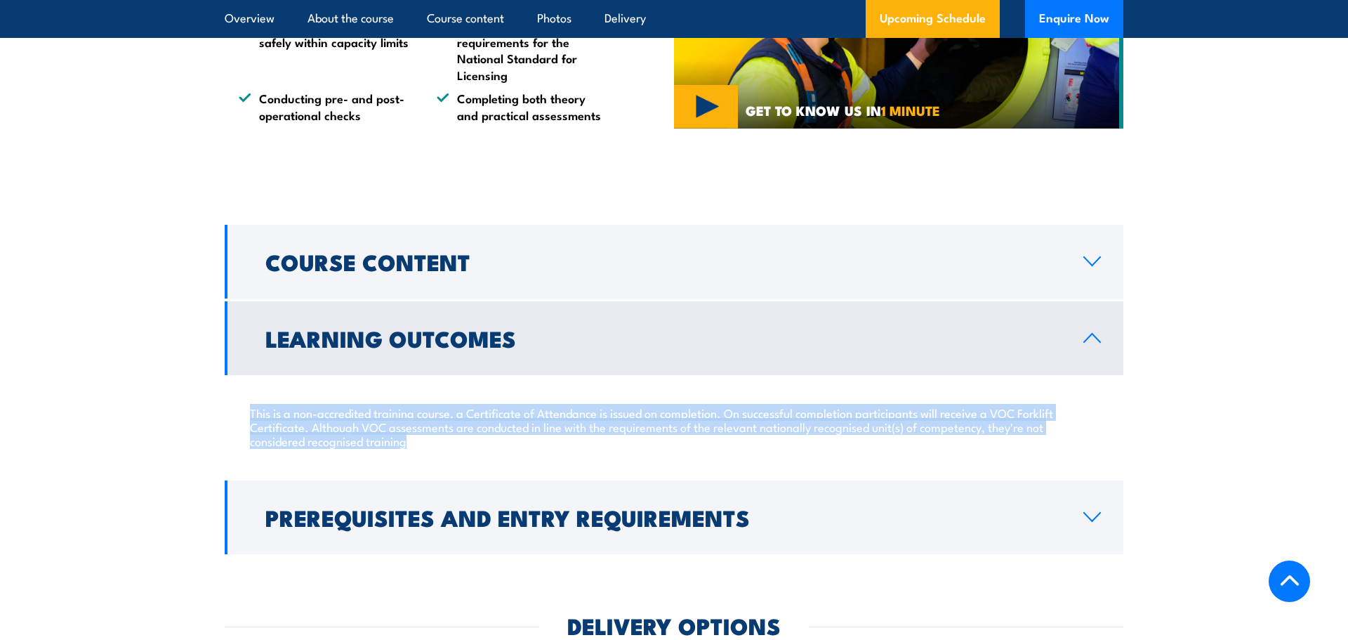
drag, startPoint x: 413, startPoint y: 445, endPoint x: 243, endPoint y: 412, distance: 173.0
click at [243, 412] on div "This is a non-accredited training course, a Certificate of Attendance is issued…" at bounding box center [674, 426] width 899 height 103
copy p "This is a non-accredited training course, a Certificate of Attendance is issued…"
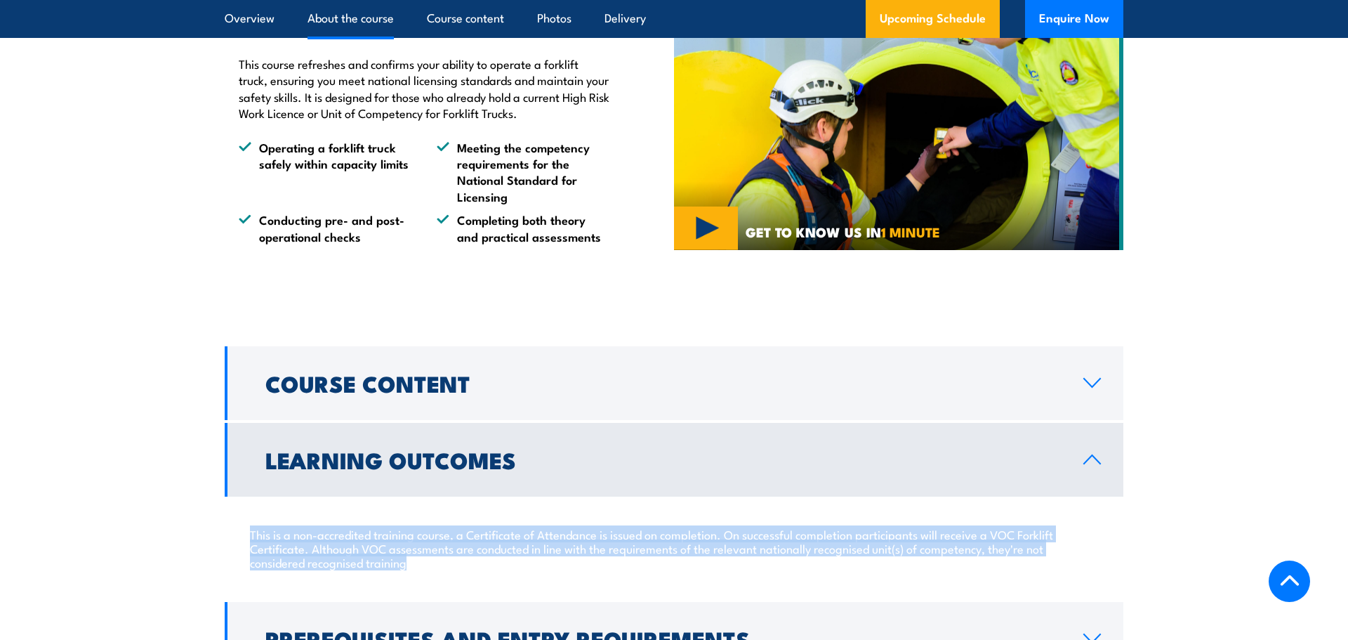
scroll to position [741, 0]
